Goal: Find specific page/section: Find specific page/section

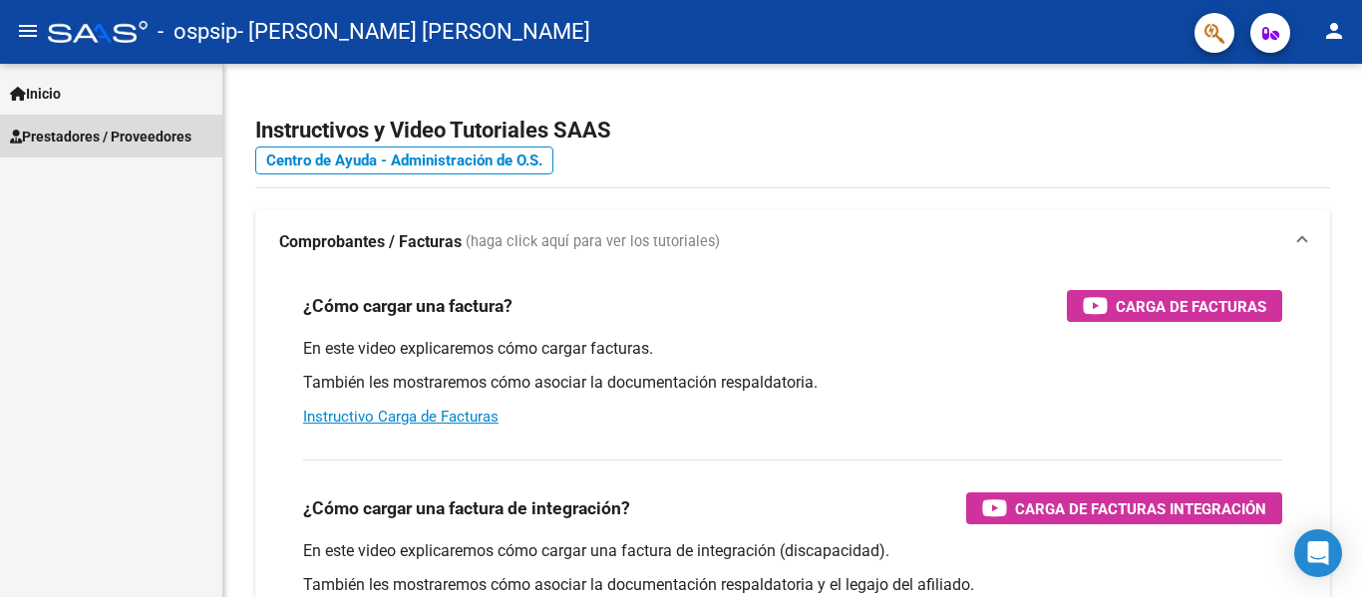
click at [162, 141] on span "Prestadores / Proveedores" at bounding box center [100, 137] width 181 height 22
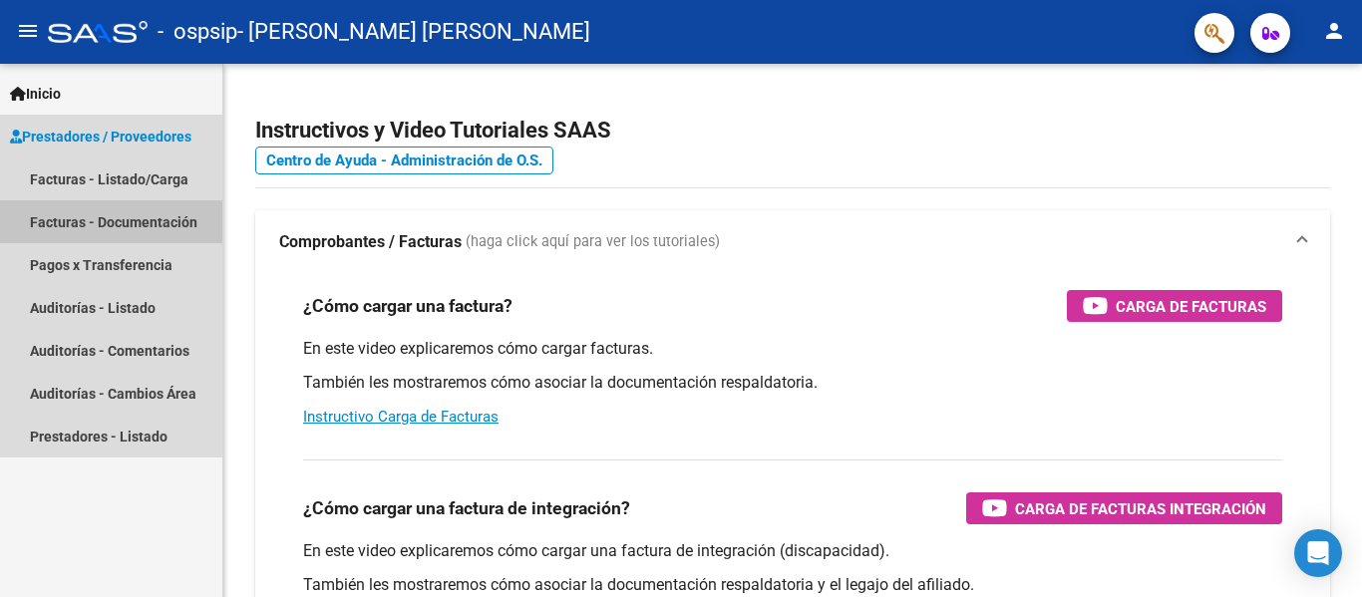
click at [167, 225] on link "Facturas - Documentación" at bounding box center [111, 221] width 222 height 43
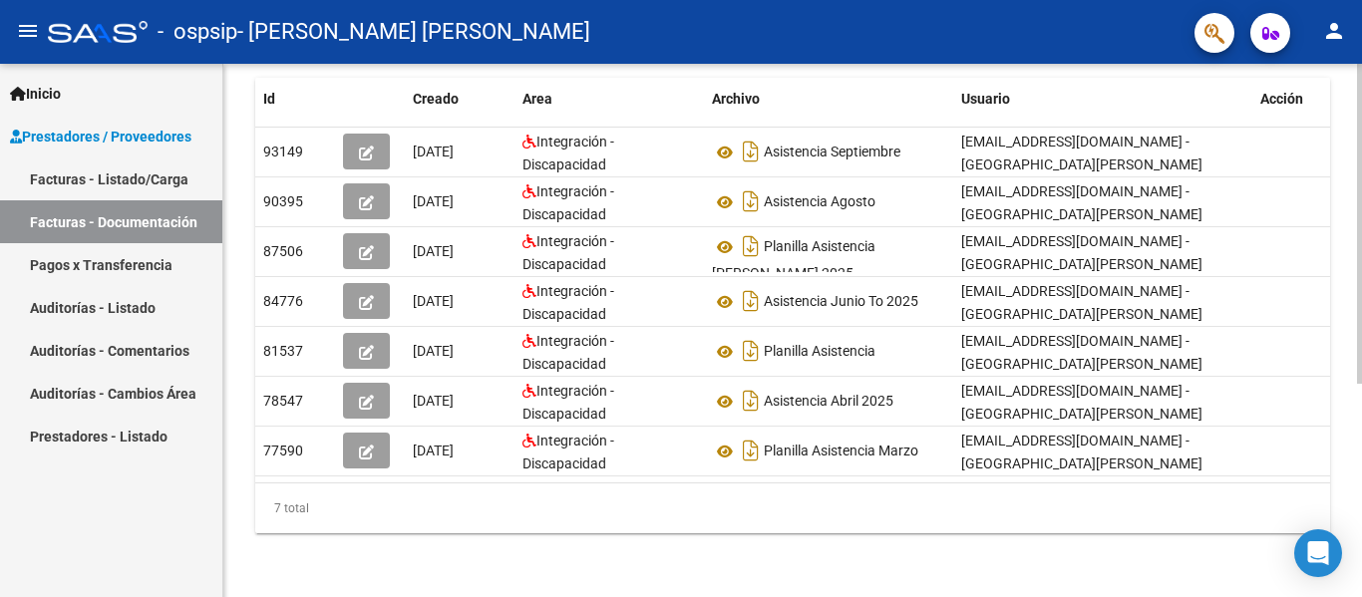
scroll to position [0, 22]
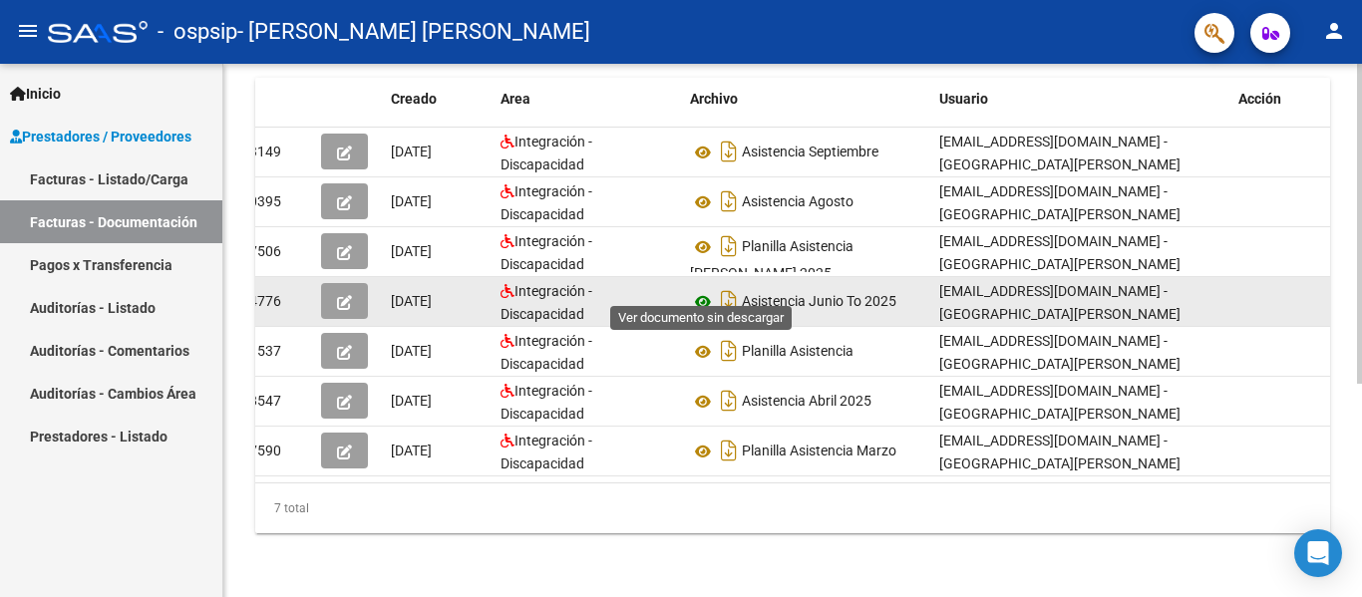
click at [699, 290] on icon at bounding box center [703, 302] width 26 height 24
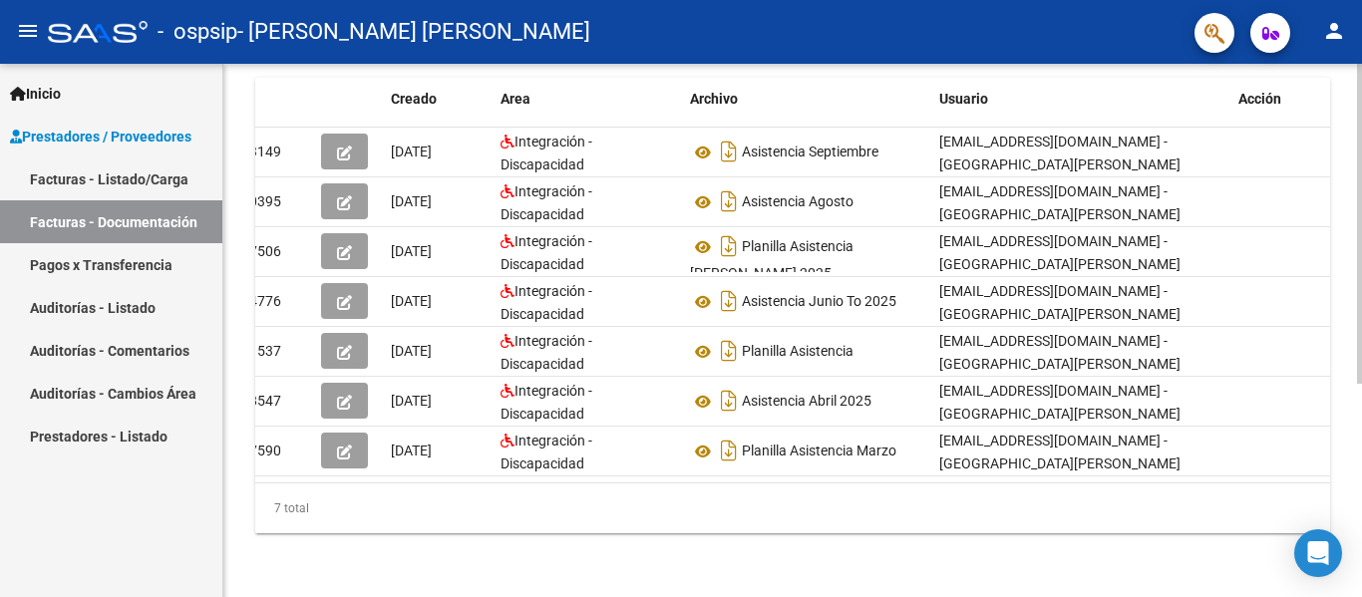
scroll to position [0, 0]
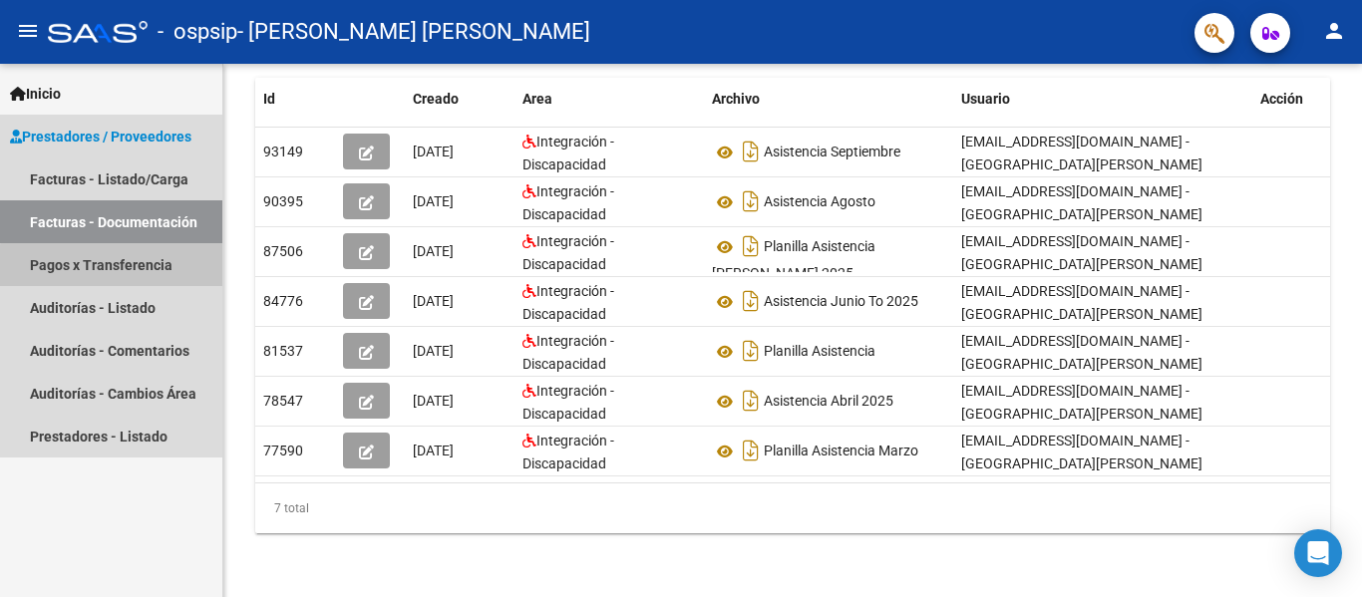
click at [137, 267] on link "Pagos x Transferencia" at bounding box center [111, 264] width 222 height 43
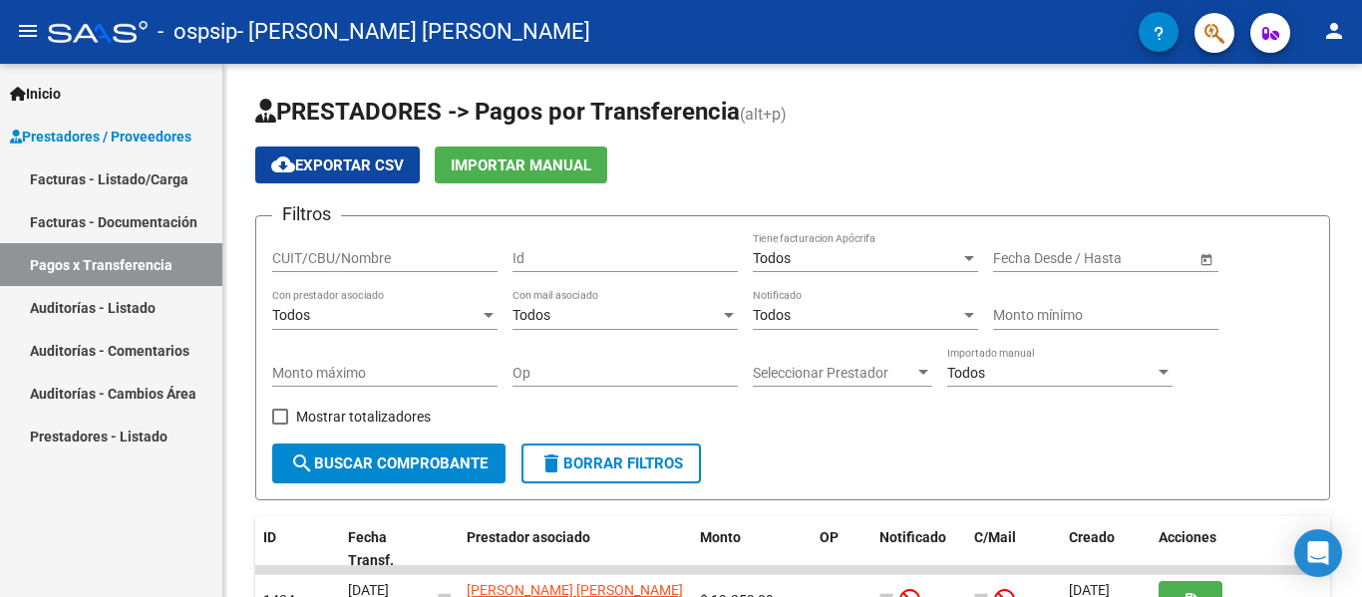
click at [130, 177] on link "Facturas - Listado/Carga" at bounding box center [111, 179] width 222 height 43
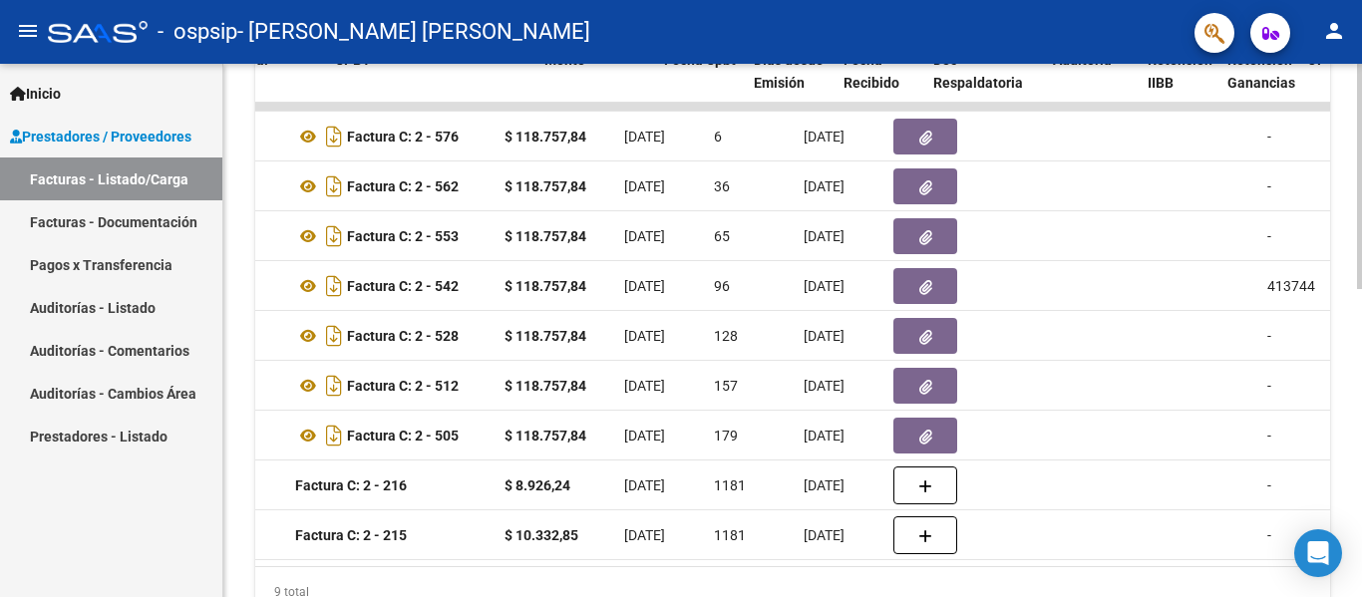
scroll to position [0, 629]
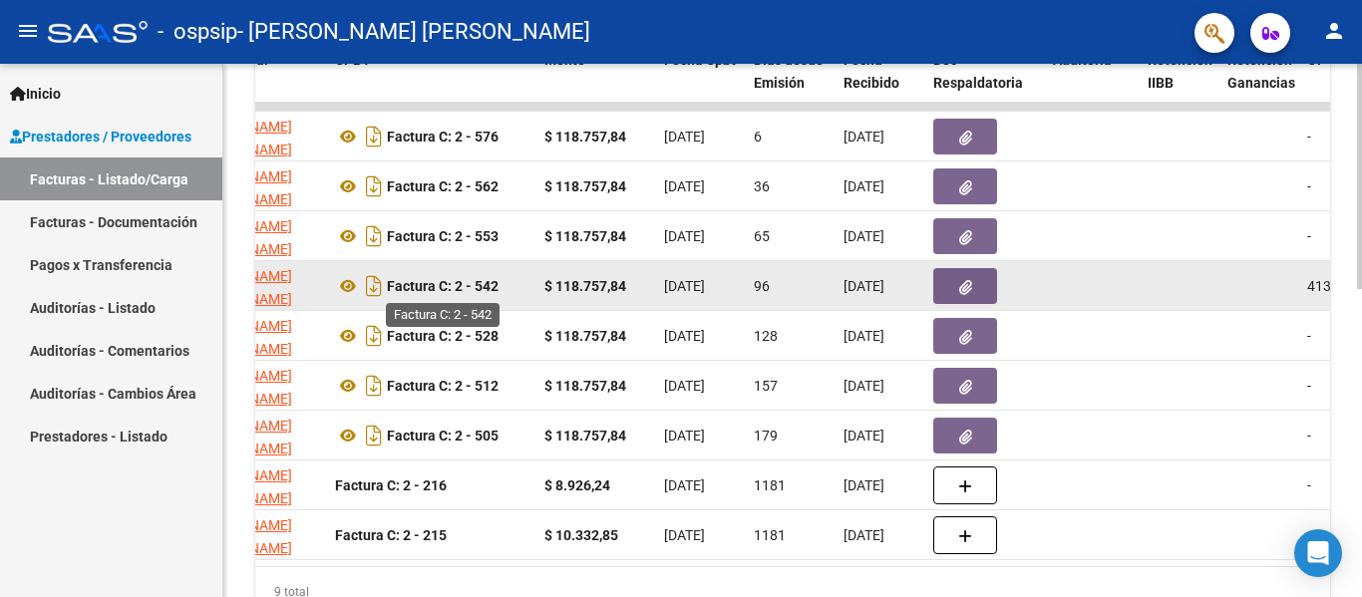
drag, startPoint x: 500, startPoint y: 285, endPoint x: 391, endPoint y: 290, distance: 108.8
click at [391, 290] on strong "Factura C: 2 - 542" at bounding box center [443, 286] width 112 height 16
copy strong "Factura C: 2 - 542"
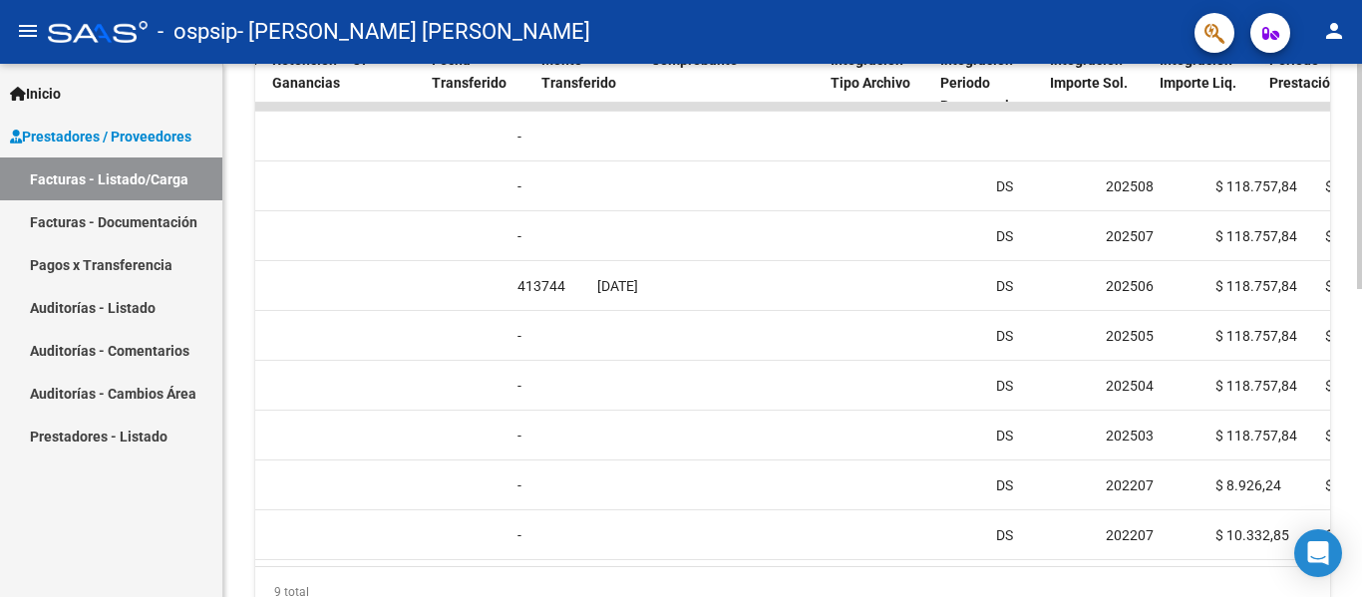
scroll to position [0, 1585]
